Goal: Task Accomplishment & Management: Manage account settings

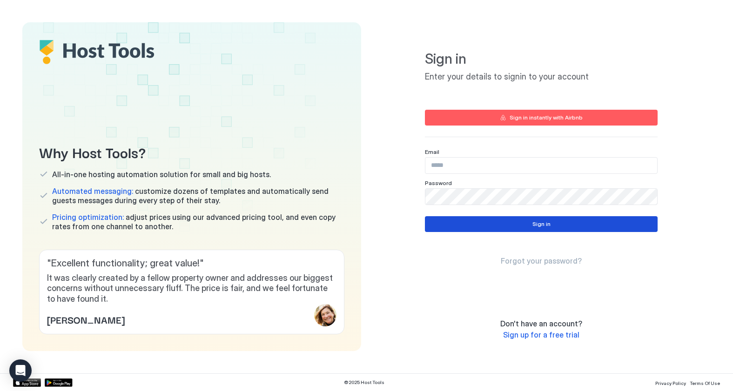
type input "**********"
click at [547, 226] on div "Sign in" at bounding box center [541, 224] width 18 height 8
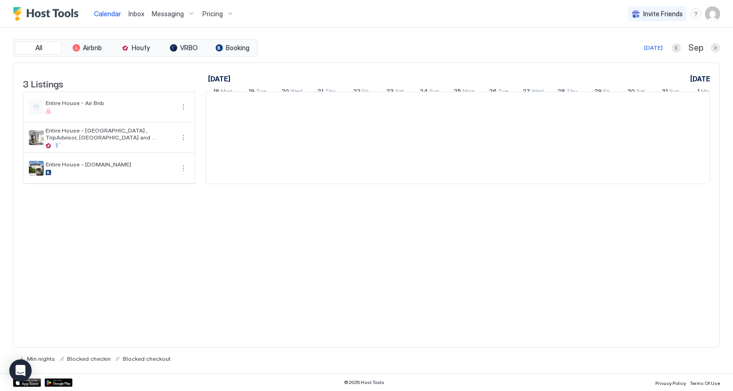
scroll to position [0, 517]
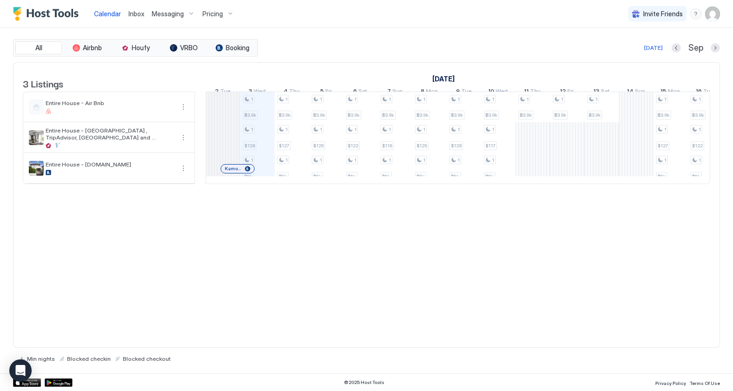
click at [635, 118] on div "1 ฿3.9k 1 $128 1 ฿5k 1 ฿3.9k 1 $127 1 ฿5k 1 ฿3.9k 1 $125 1 ฿5k 1 ฿3.9k 1 $122 1…" at bounding box center [636, 138] width 1894 height 92
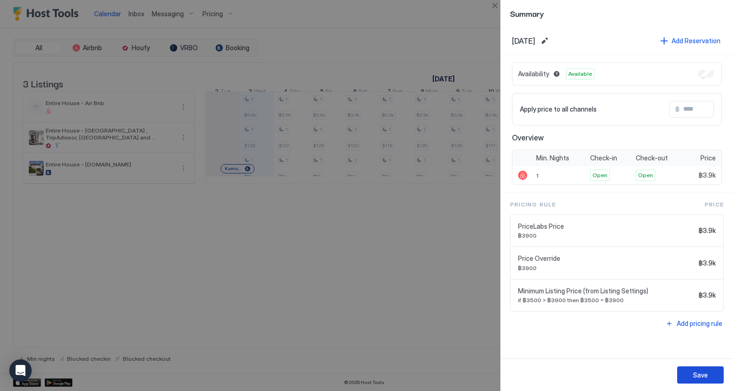
click at [700, 377] on div "Save" at bounding box center [700, 375] width 15 height 10
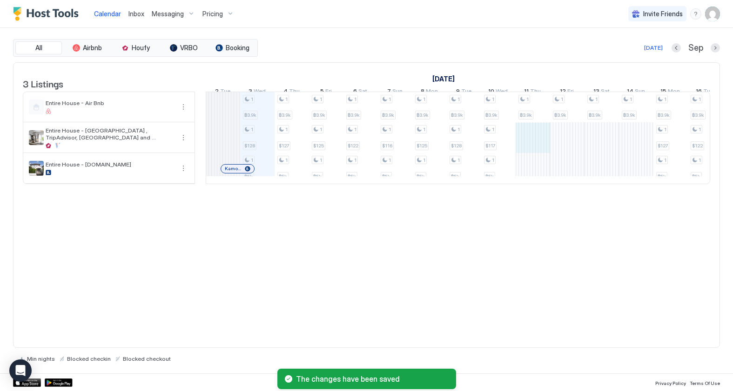
click at [535, 145] on div "1 ฿3.9k 1 $128 1 ฿5k 1 ฿3.9k 1 $127 1 ฿5k 1 ฿3.9k 1 $125 1 ฿5k 1 ฿3.9k 1 $122 1…" at bounding box center [636, 138] width 1894 height 92
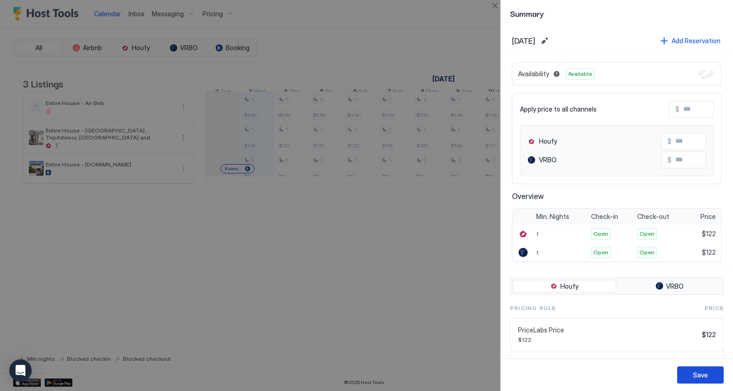
click at [698, 379] on div "Save" at bounding box center [700, 375] width 15 height 10
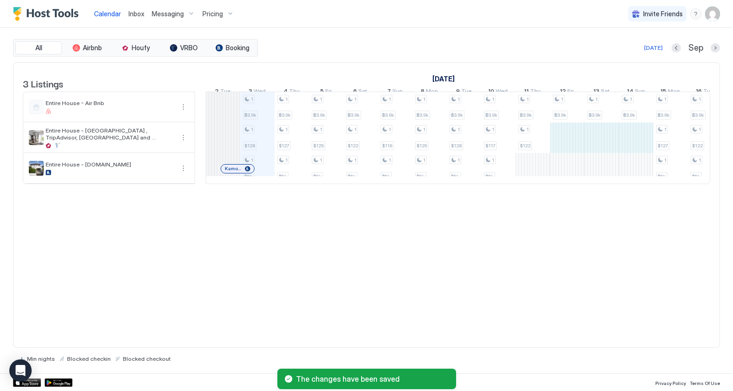
drag, startPoint x: 567, startPoint y: 150, endPoint x: 621, endPoint y: 155, distance: 54.2
click at [633, 154] on div "1 ฿3.9k 1 $128 1 ฿5k 1 ฿3.9k 1 $127 1 ฿5k 1 ฿3.9k 1 $125 1 ฿5k 1 ฿3.9k 1 $122 1…" at bounding box center [636, 138] width 1894 height 92
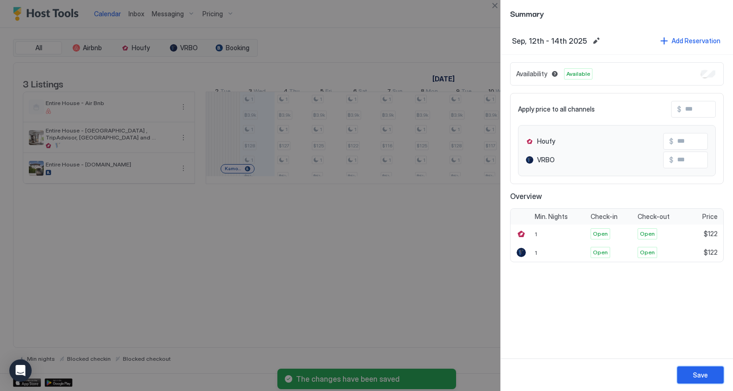
click at [701, 375] on div "Save" at bounding box center [700, 375] width 15 height 10
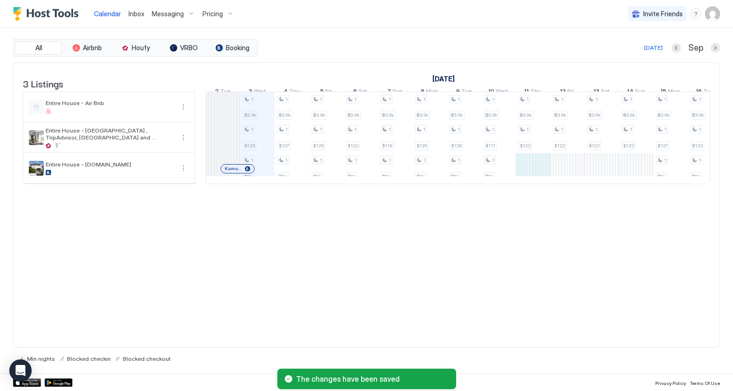
click at [540, 179] on div "1 ฿3.9k 1 $128 1 ฿5k 1 ฿3.9k 1 $127 1 ฿5k 1 ฿3.9k 1 $125 1 ฿5k 1 ฿3.9k 1 $122 1…" at bounding box center [636, 138] width 1894 height 92
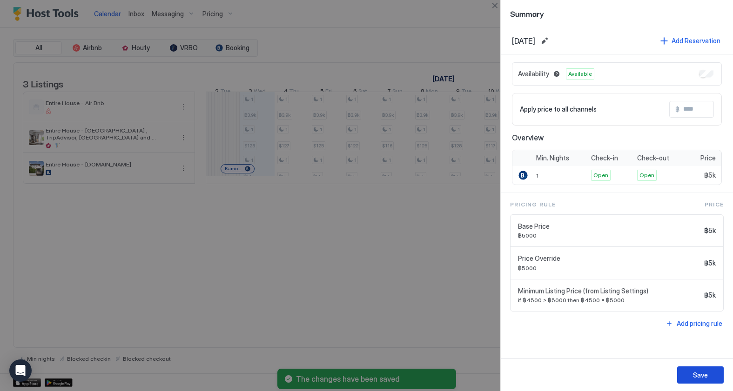
click at [697, 379] on div "Save" at bounding box center [700, 375] width 15 height 10
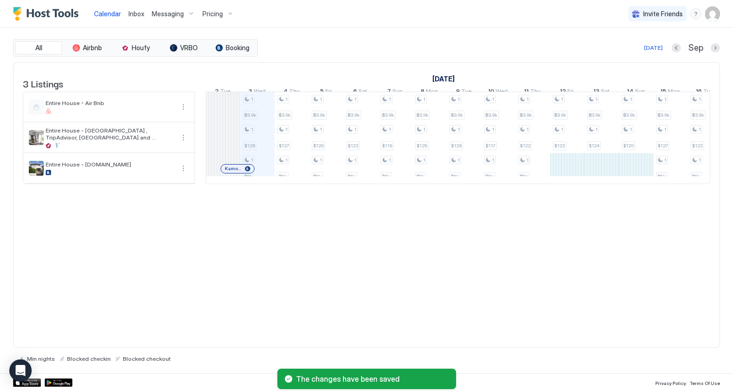
drag, startPoint x: 571, startPoint y: 177, endPoint x: 619, endPoint y: 177, distance: 47.9
click at [629, 178] on div "1 ฿3.9k 1 $128 1 ฿5k 1 ฿3.9k 1 $127 1 ฿5k 1 ฿3.9k 1 $125 1 ฿5k 1 ฿3.9k 1 $122 1…" at bounding box center [636, 138] width 1894 height 92
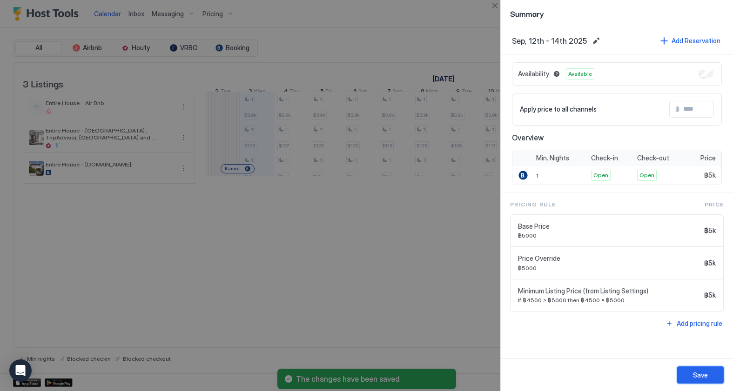
click at [702, 374] on div "Save" at bounding box center [700, 375] width 15 height 10
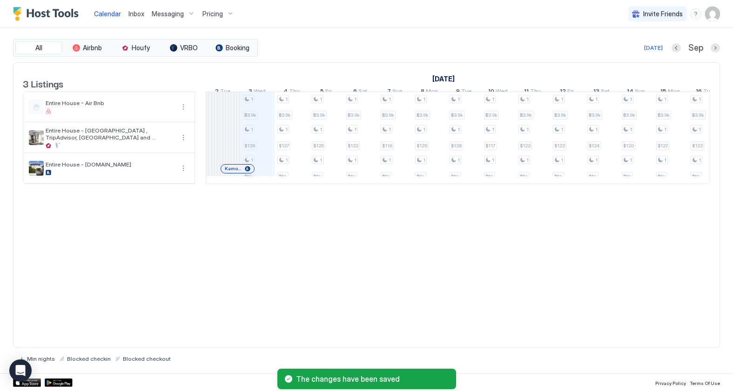
click at [618, 268] on div "3 Listings [DATE] [DATE] [DATE] 18 Mon 19 Tue 20 Wed 21 Thu 22 Fri 23 Sat 24 Su…" at bounding box center [366, 205] width 707 height 286
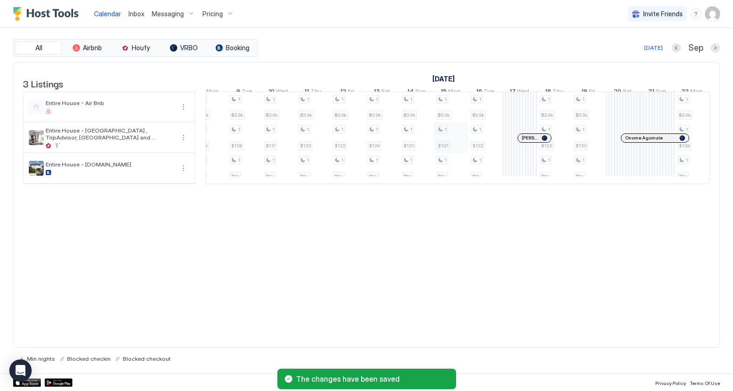
scroll to position [0, 753]
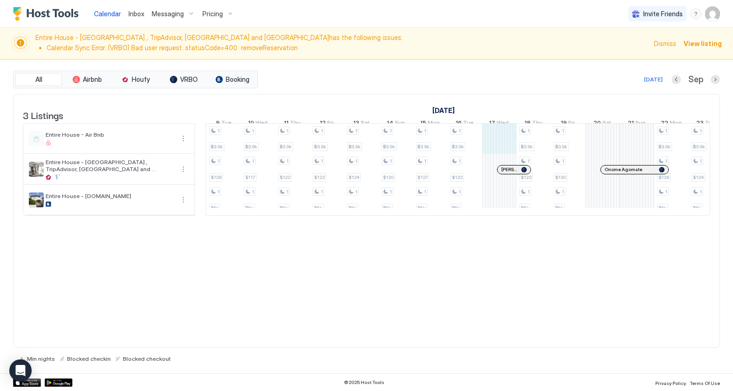
click at [508, 145] on div "1 ฿3.9k 1 $128 1 ฿5k 1 ฿3.9k 1 $127 1 ฿5k 1 ฿3.9k 1 $125 1 ฿5k 1 ฿3.9k 1 $122 1…" at bounding box center [396, 170] width 1894 height 92
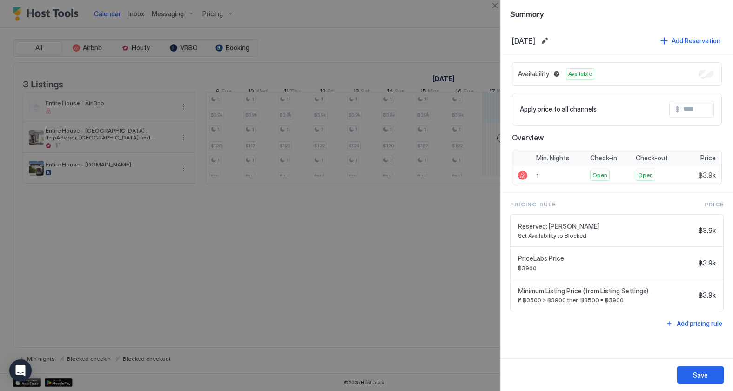
click at [430, 314] on div at bounding box center [366, 195] width 733 height 391
click at [495, 6] on button "Close" at bounding box center [494, 5] width 11 height 11
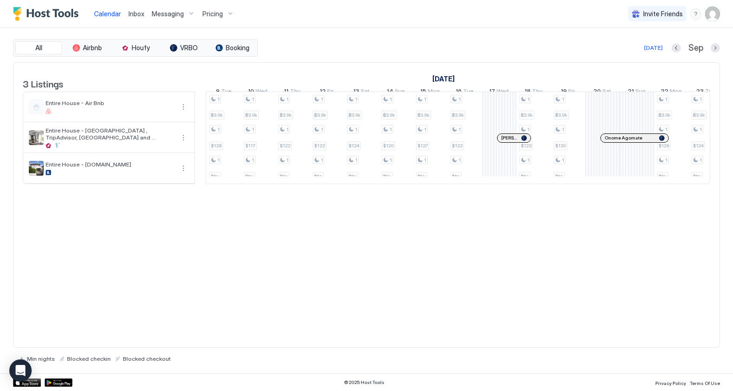
click at [410, 308] on div "3 Listings [DATE] [DATE] [DATE] 18 Mon 19 Tue 20 Wed 21 Thu 22 Fri 23 Sat 24 Su…" at bounding box center [366, 205] width 707 height 286
